Goal: Understand process/instructions: Learn how to perform a task or action

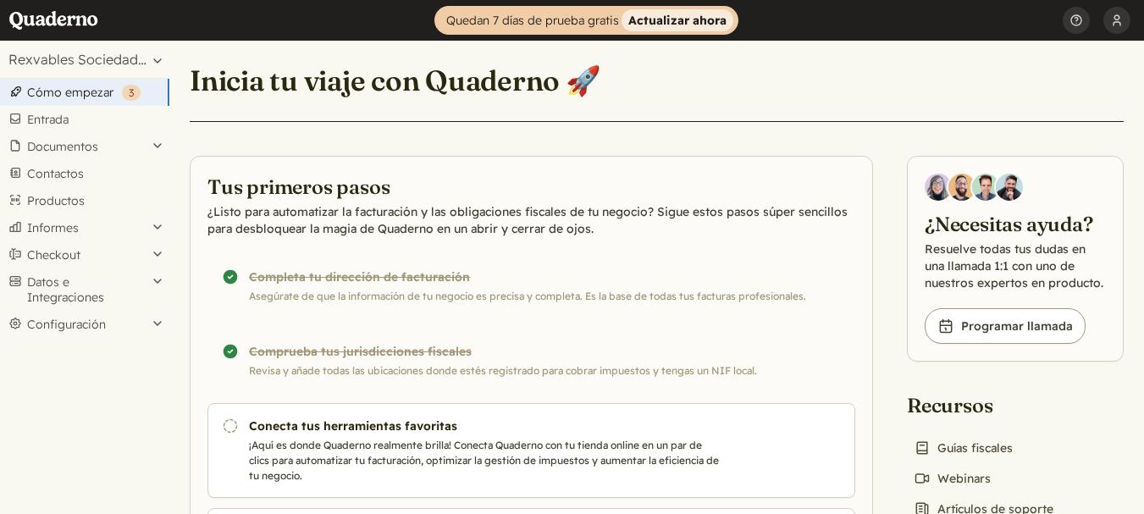
click at [663, 19] on strong "Actualizar ahora" at bounding box center [678, 20] width 112 height 22
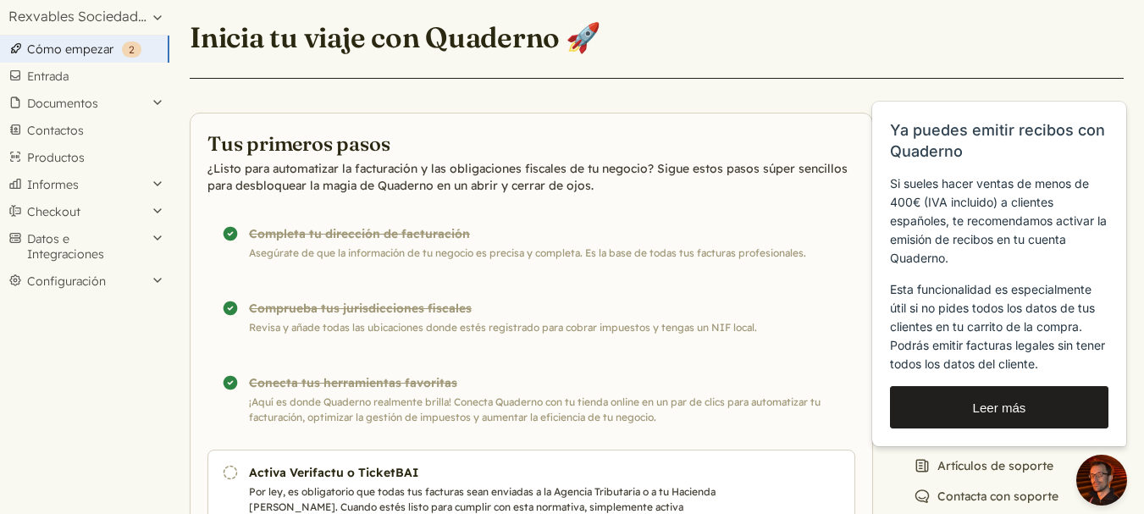
scroll to position [85, 0]
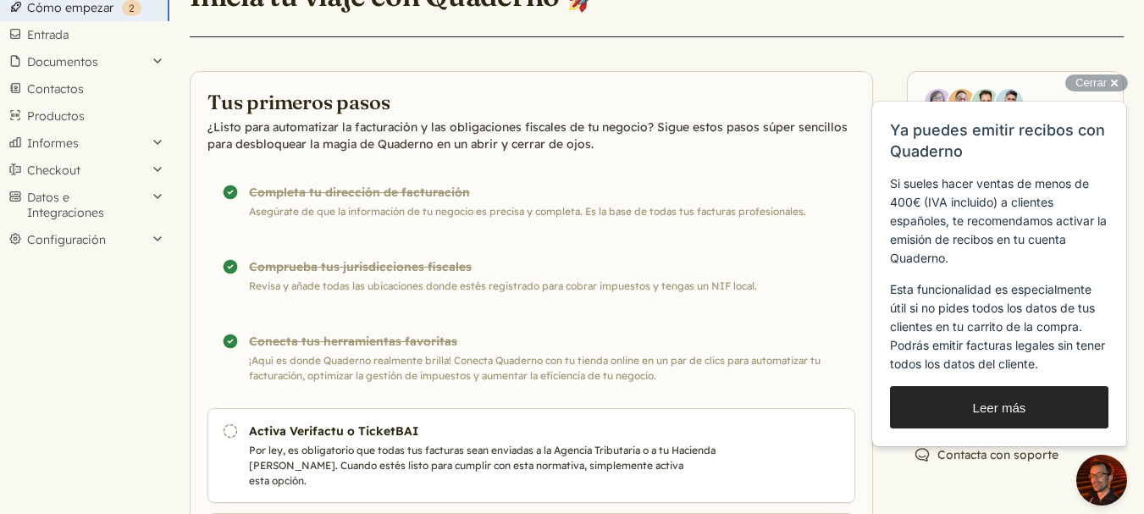
click at [993, 412] on button "Leer más" at bounding box center [999, 407] width 218 height 42
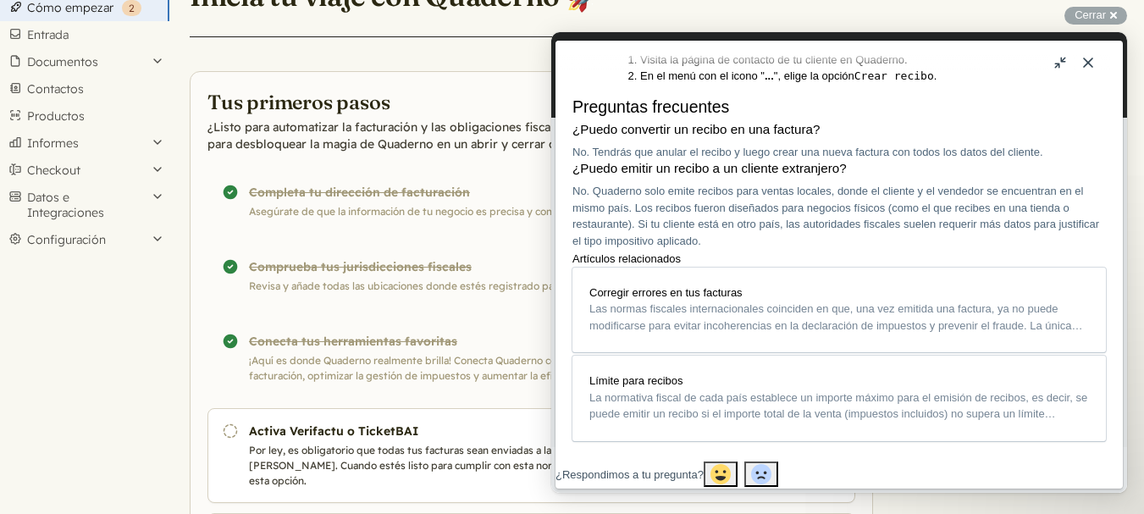
scroll to position [931, 0]
click at [1090, 60] on button "Close" at bounding box center [1088, 62] width 27 height 27
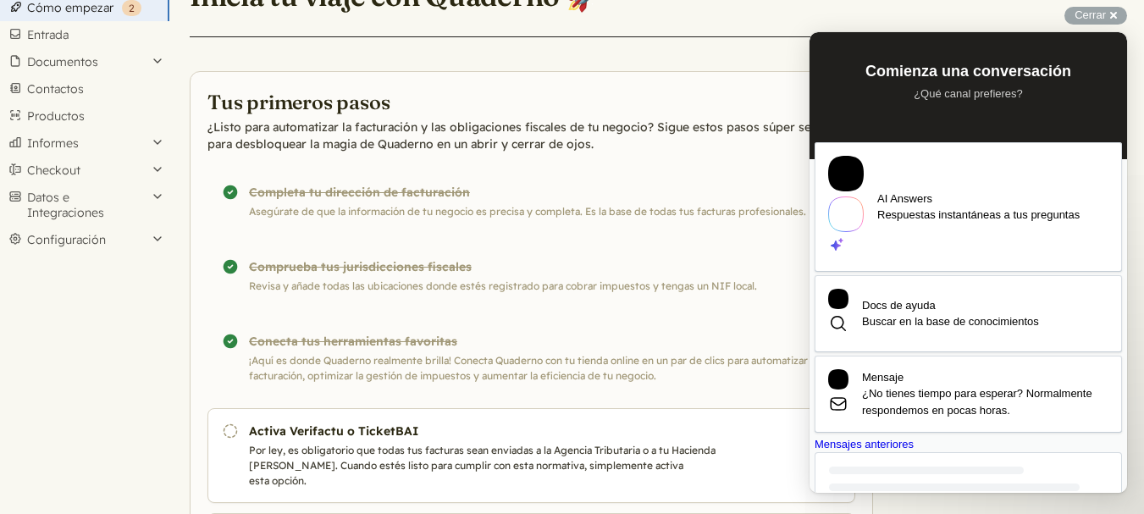
click at [783, 246] on div "¡Completado! Comprueba tus jurisdicciones fiscales Revisa y añade todas las ubi…" at bounding box center [531, 276] width 648 height 64
click at [1082, 14] on span "Cerrar" at bounding box center [1090, 14] width 31 height 13
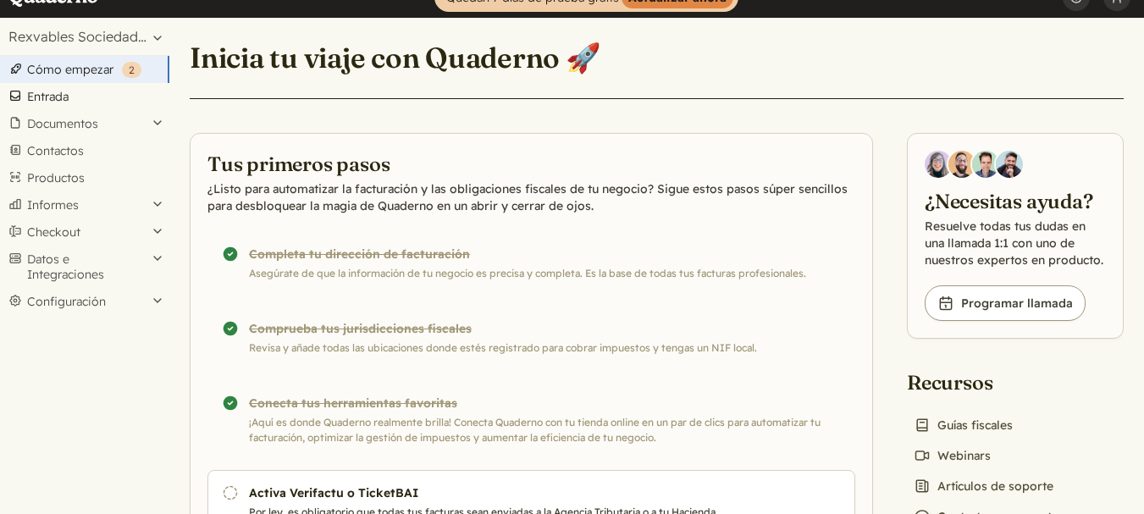
scroll to position [0, 0]
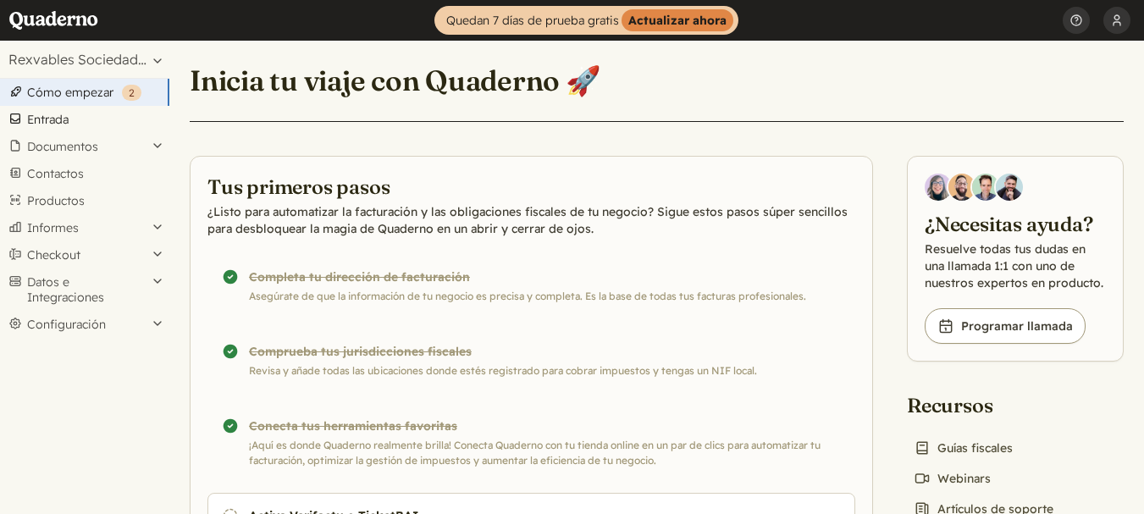
click at [53, 117] on link "Entrada" at bounding box center [84, 119] width 169 height 27
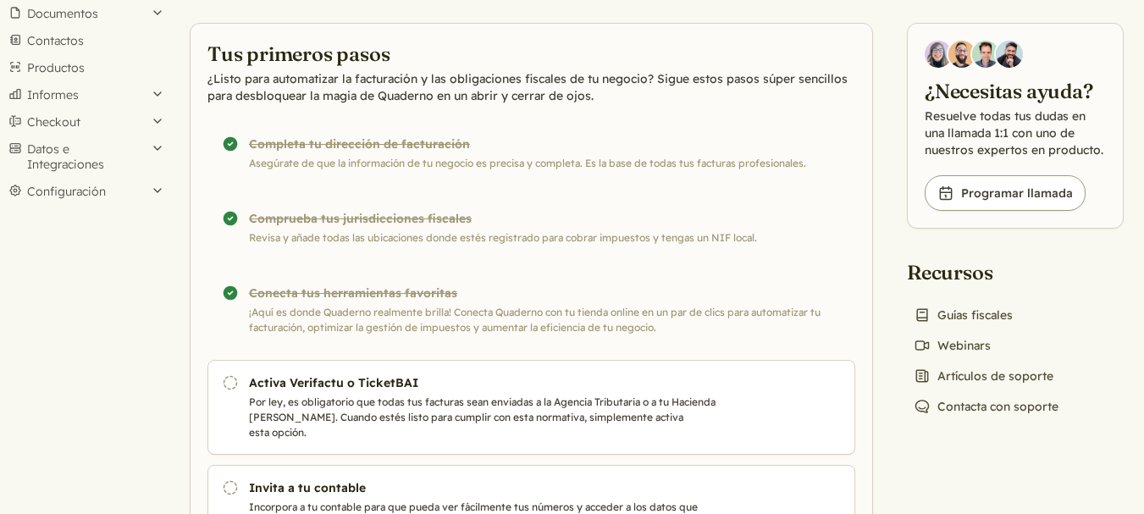
scroll to position [48, 0]
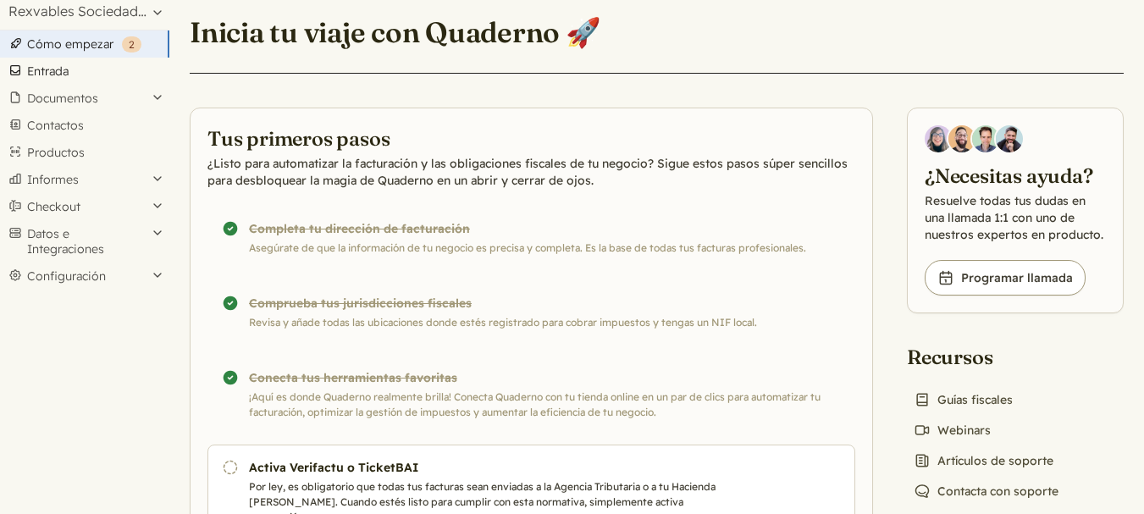
click at [52, 74] on link "Entrada" at bounding box center [84, 71] width 169 height 27
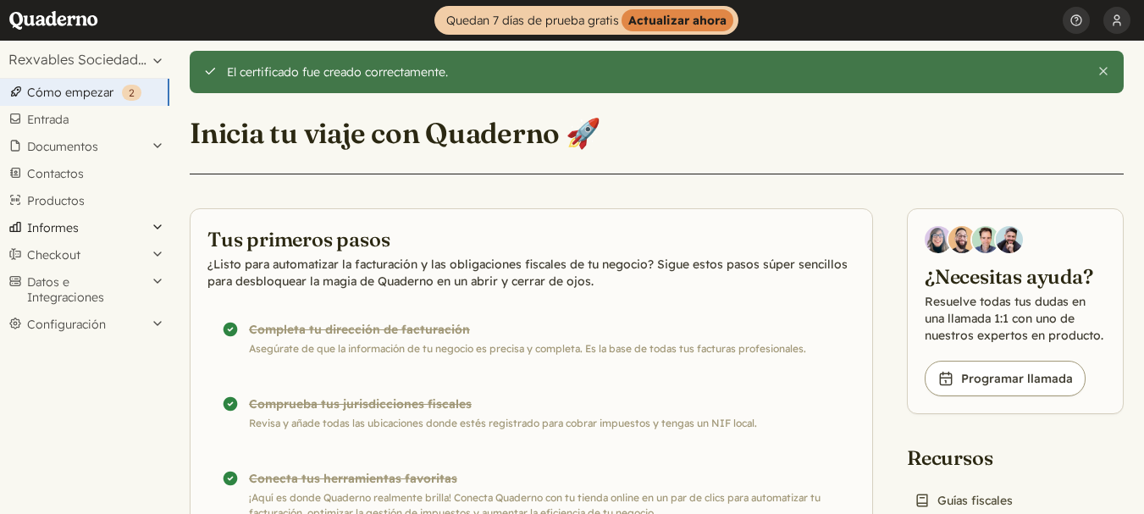
click at [59, 228] on button "Informes" at bounding box center [84, 227] width 169 height 27
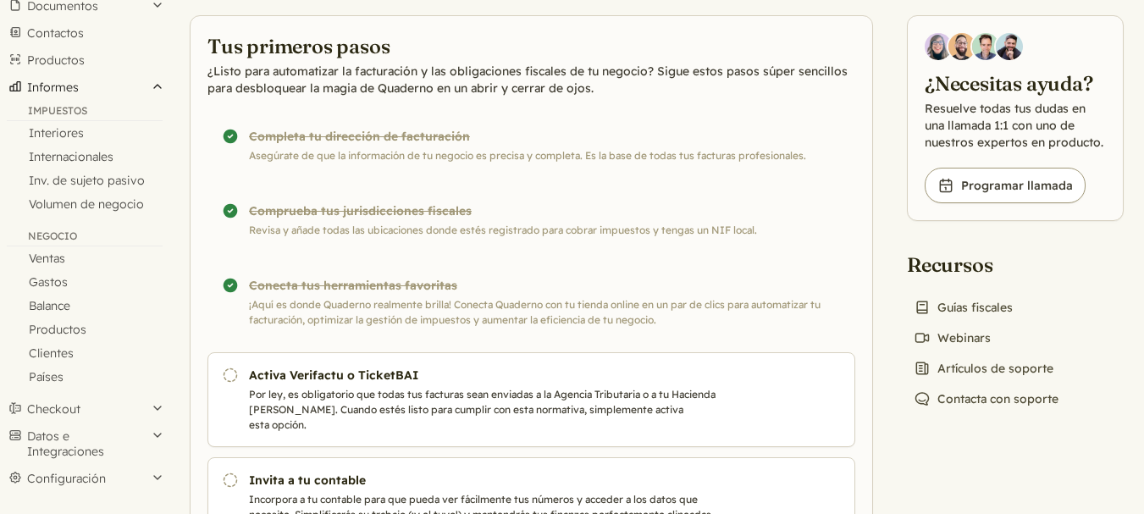
scroll to position [218, 0]
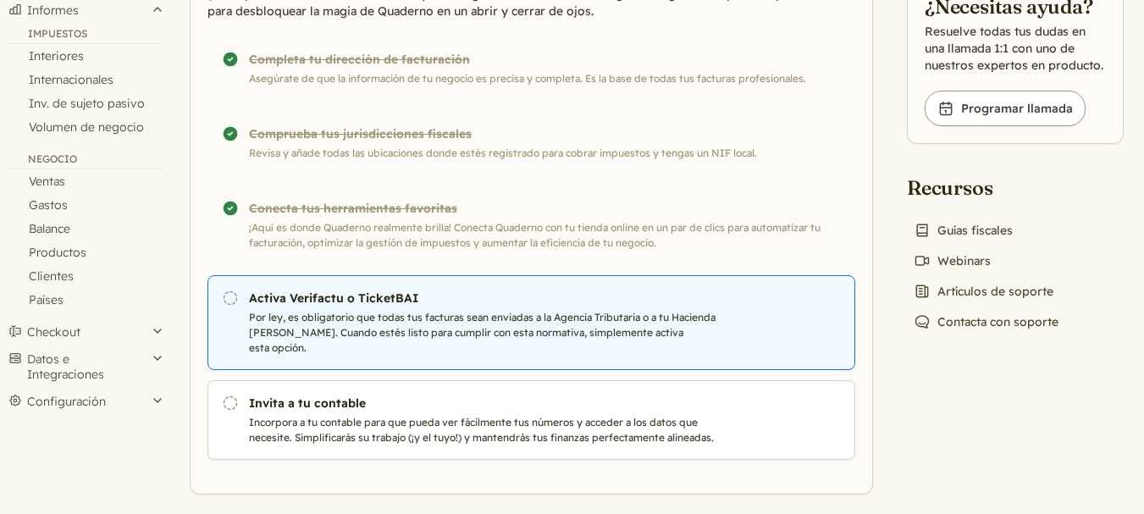
click at [235, 295] on use at bounding box center [231, 298] width 14 height 14
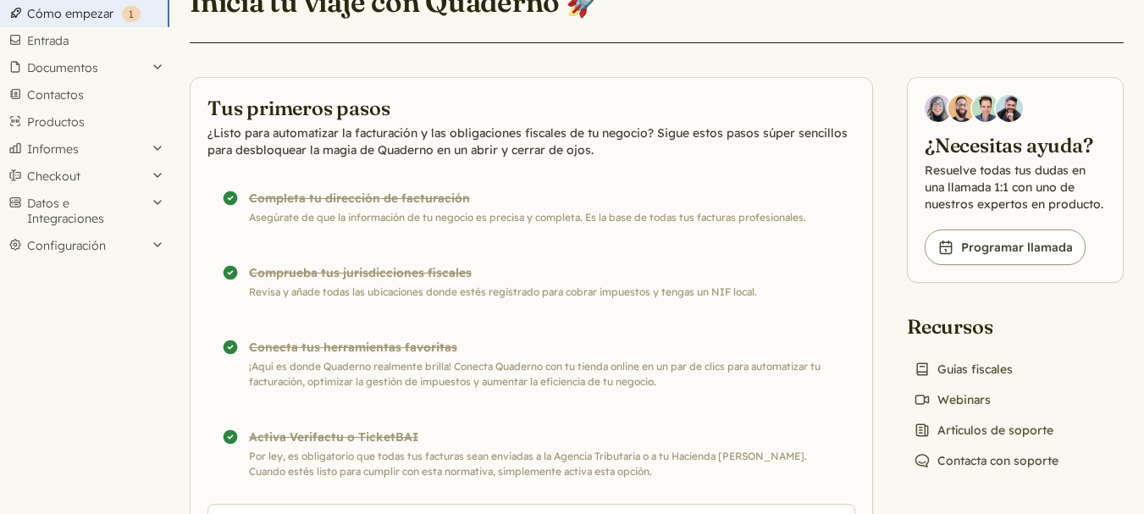
scroll to position [48, 0]
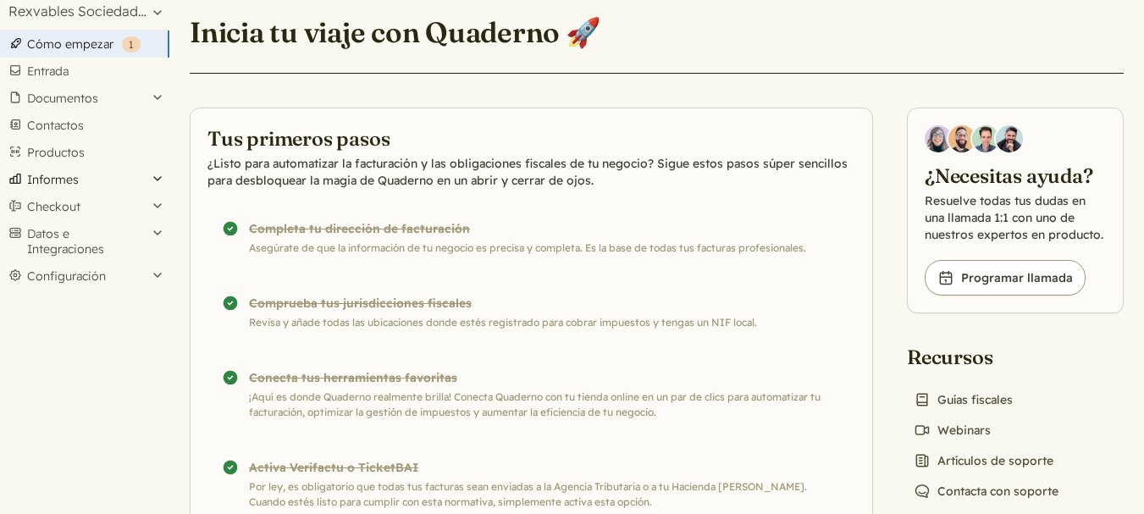
click at [64, 181] on button "Informes" at bounding box center [84, 179] width 169 height 27
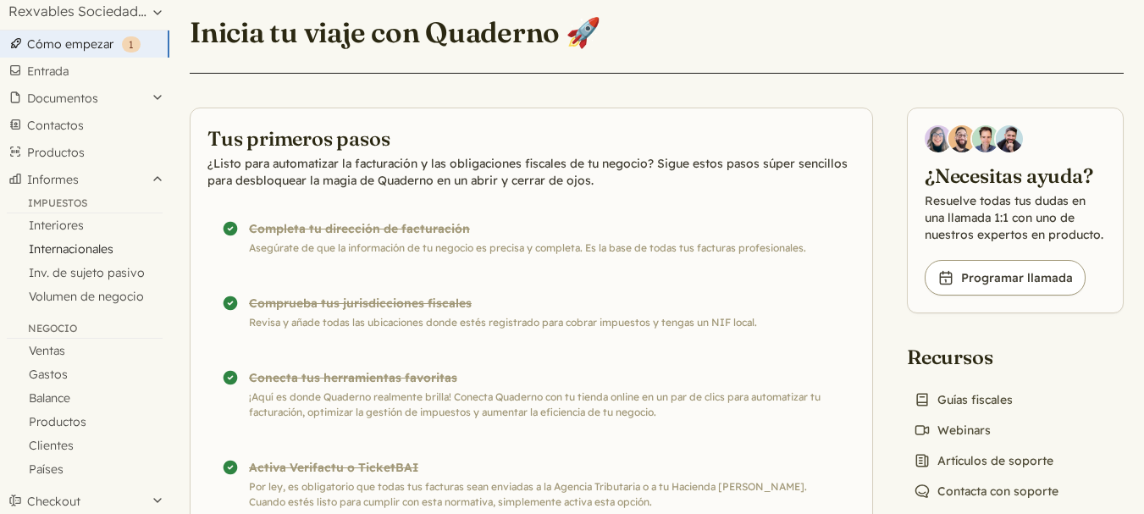
click at [76, 251] on link "Internacionales" at bounding box center [84, 249] width 169 height 24
